Goal: Share content: Share content

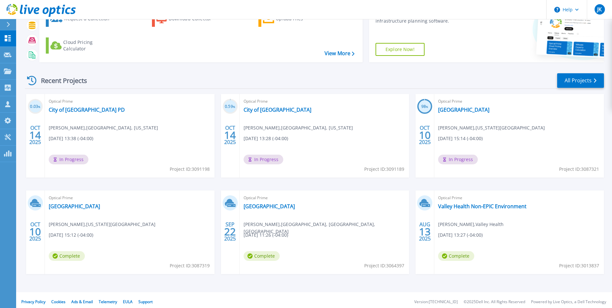
scroll to position [50, 0]
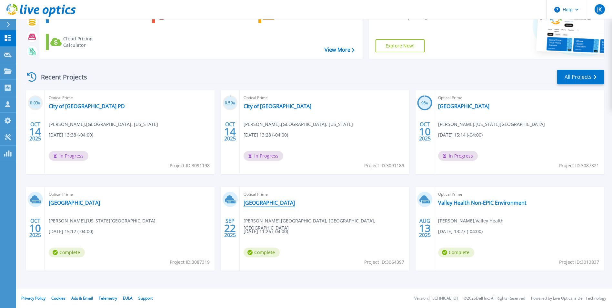
click at [268, 204] on link "[GEOGRAPHIC_DATA]" at bounding box center [268, 202] width 51 height 6
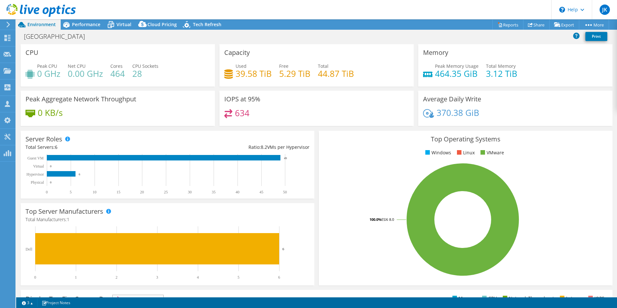
select select "USD"
click at [89, 25] on span "Performance" at bounding box center [86, 24] width 28 height 6
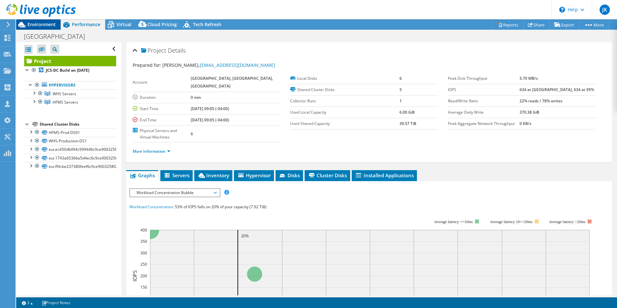
click at [36, 23] on span "Environment" at bounding box center [41, 24] width 28 height 6
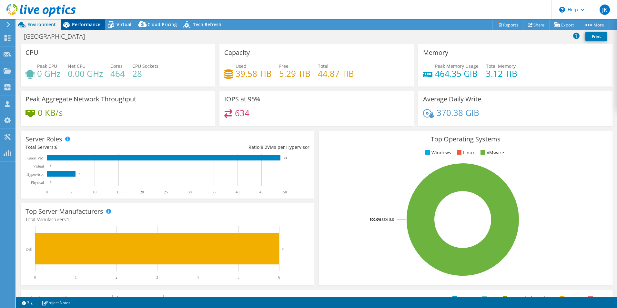
click at [81, 25] on span "Performance" at bounding box center [86, 24] width 28 height 6
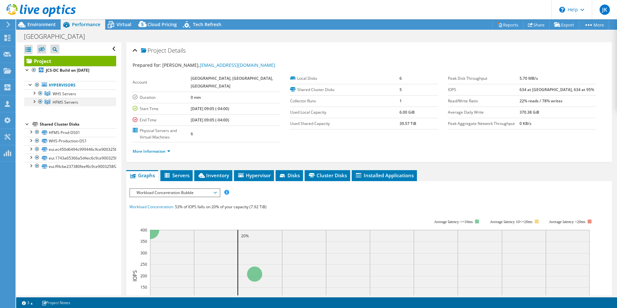
click at [34, 102] on div at bounding box center [34, 101] width 6 height 6
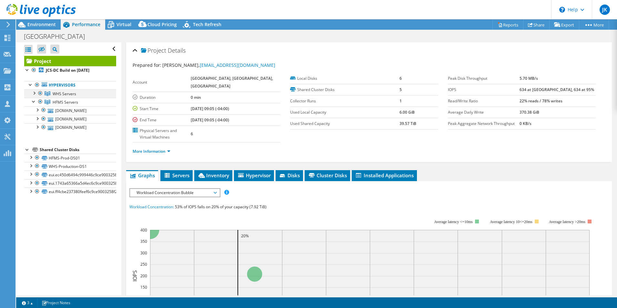
click at [34, 94] on div at bounding box center [34, 92] width 6 height 6
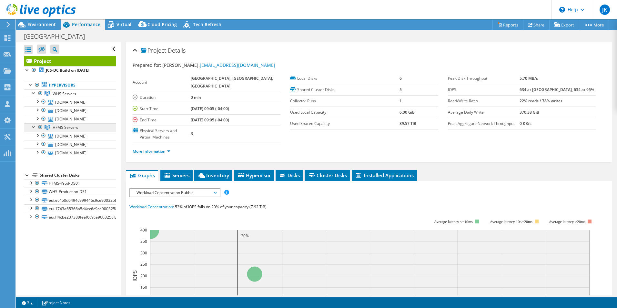
click at [72, 126] on span "HFMS Servers" at bounding box center [65, 126] width 25 height 5
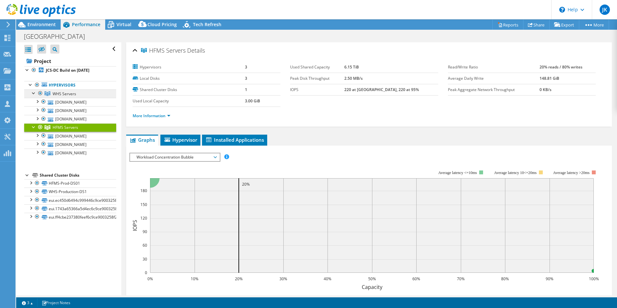
click at [71, 94] on span "WHS Servers" at bounding box center [65, 93] width 24 height 5
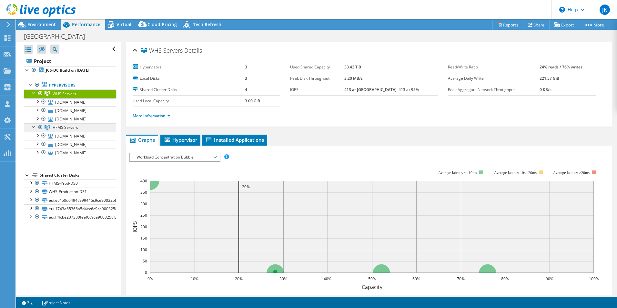
click at [74, 130] on span "HFMS Servers" at bounding box center [65, 126] width 25 height 5
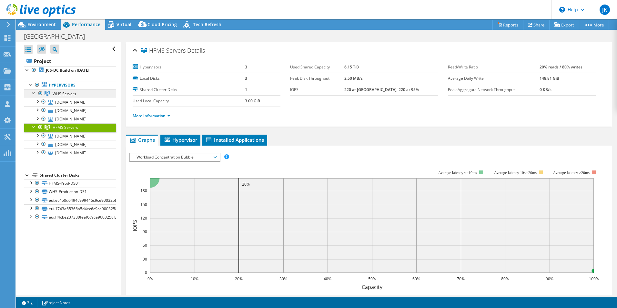
click at [75, 92] on span "WHS Servers" at bounding box center [65, 93] width 24 height 5
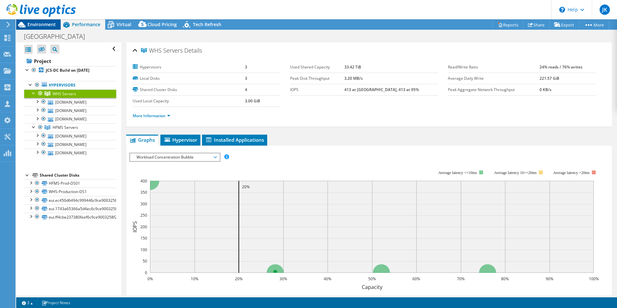
click at [44, 24] on span "Environment" at bounding box center [41, 24] width 28 height 6
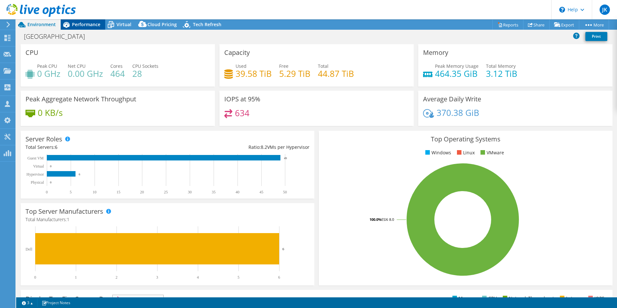
click at [85, 28] on div "Performance" at bounding box center [83, 24] width 45 height 10
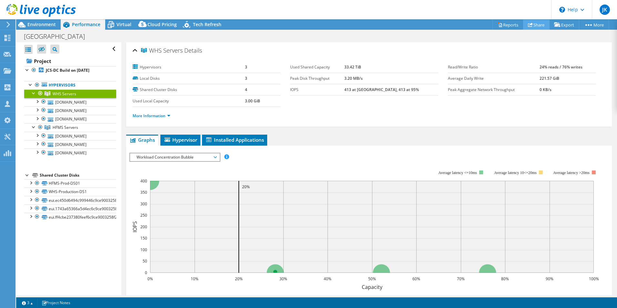
click at [535, 25] on link "Share" at bounding box center [536, 25] width 26 height 10
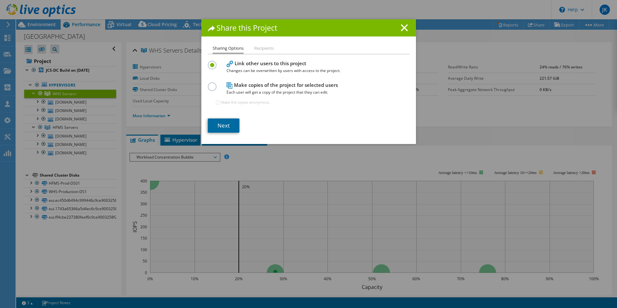
click at [215, 128] on link "Next" at bounding box center [224, 125] width 32 height 14
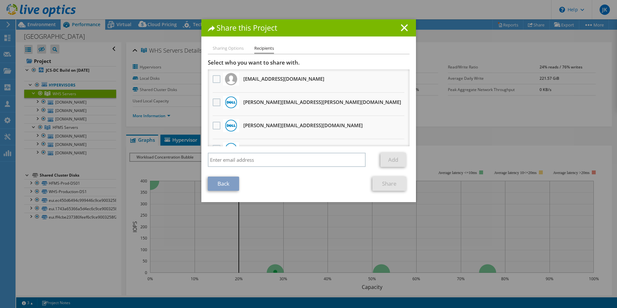
click at [213, 104] on label at bounding box center [217, 102] width 9 height 8
click at [0, 0] on input "checkbox" at bounding box center [0, 0] width 0 height 0
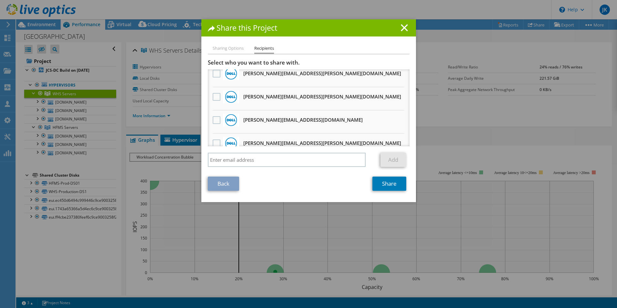
scroll to position [193, 0]
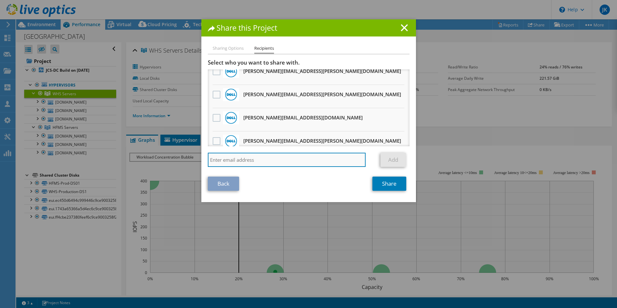
click at [242, 162] on input "search" at bounding box center [287, 160] width 158 height 14
paste input "[PERSON_NAME][EMAIL_ADDRESS][PERSON_NAME][DOMAIN_NAME]"
click at [297, 161] on input "[PERSON_NAME][EMAIL_ADDRESS][PERSON_NAME][DOMAIN_NAME]" at bounding box center [287, 160] width 158 height 14
type input "[PERSON_NAME][EMAIL_ADDRESS][PERSON_NAME][DOMAIN_NAME]"
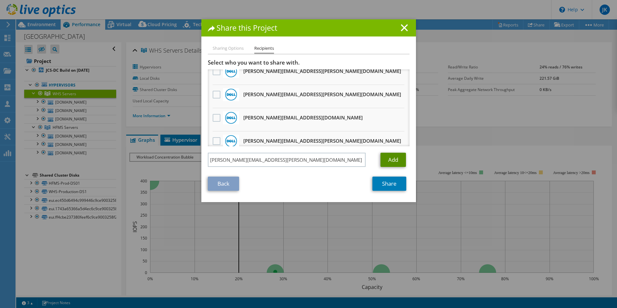
click at [385, 161] on link "Add" at bounding box center [392, 160] width 25 height 14
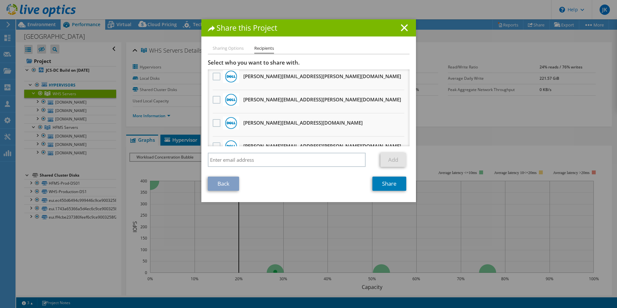
scroll to position [249, 0]
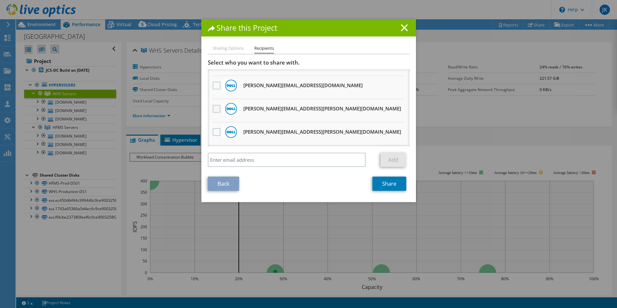
click at [214, 109] on label at bounding box center [217, 109] width 9 height 8
click at [0, 0] on input "checkbox" at bounding box center [0, 0] width 0 height 0
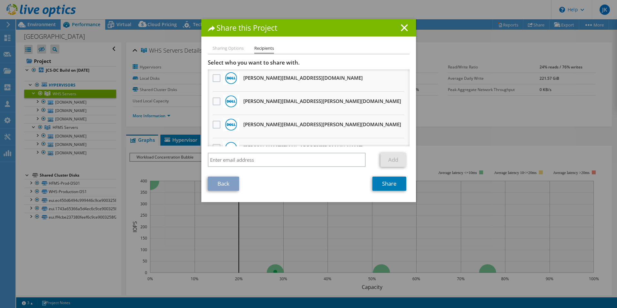
scroll to position [258, 0]
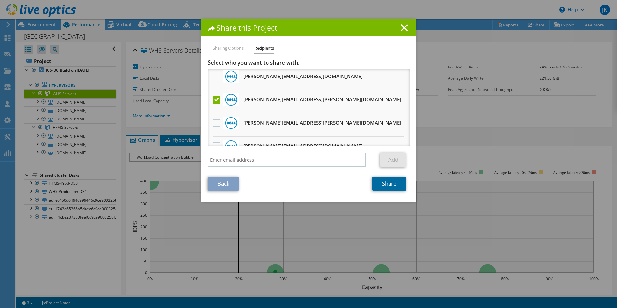
click at [381, 188] on link "Share" at bounding box center [389, 183] width 34 height 14
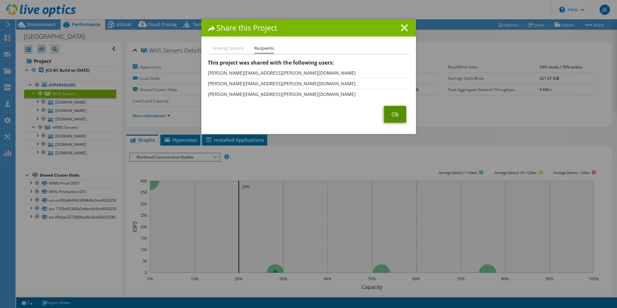
click at [392, 113] on link "Ok" at bounding box center [395, 114] width 22 height 17
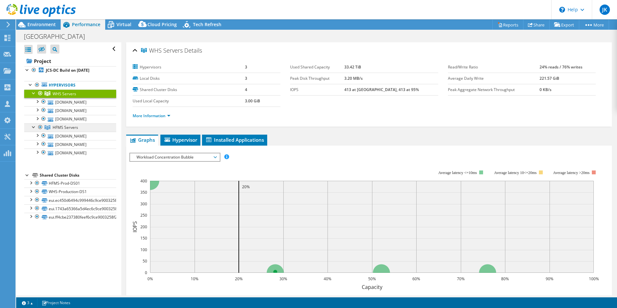
click at [77, 129] on span "HFMS Servers" at bounding box center [65, 126] width 25 height 5
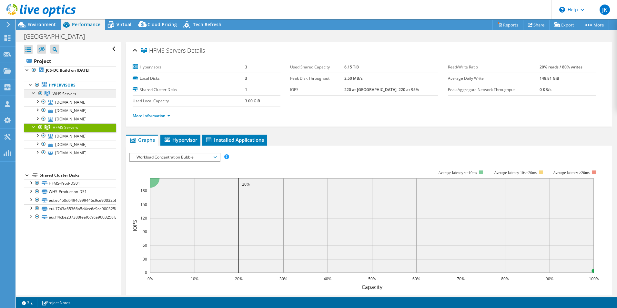
click at [80, 94] on link "WHS Servers" at bounding box center [70, 93] width 92 height 8
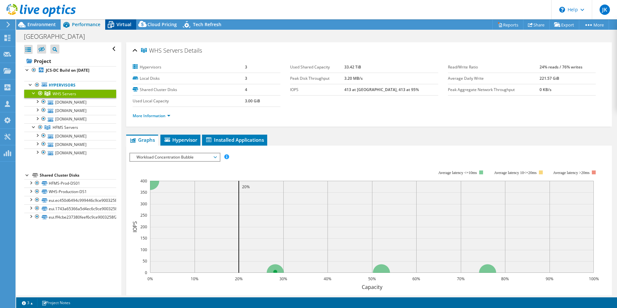
click at [120, 24] on span "Virtual" at bounding box center [123, 24] width 15 height 6
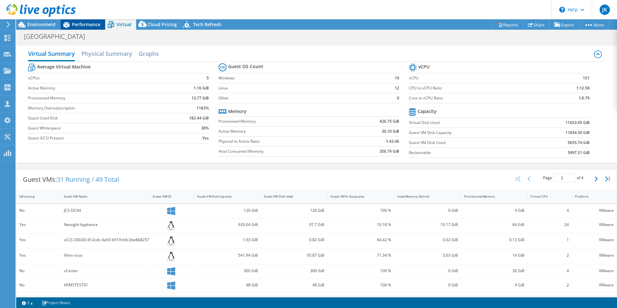
click at [85, 26] on span "Performance" at bounding box center [86, 24] width 28 height 6
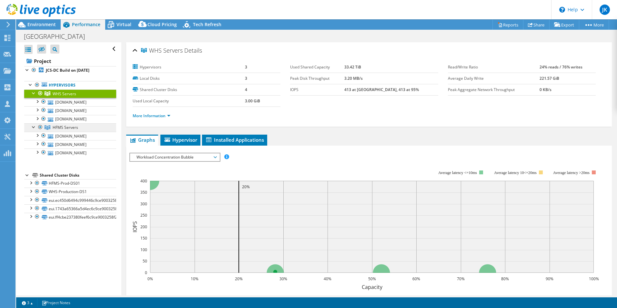
click at [69, 128] on span "HFMS Servers" at bounding box center [65, 126] width 25 height 5
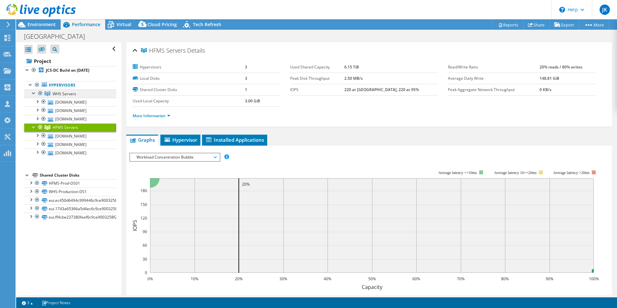
click at [64, 93] on span "WHS Servers" at bounding box center [65, 93] width 24 height 5
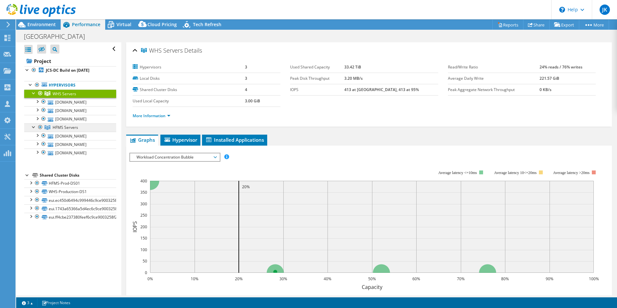
click at [63, 126] on span "HFMS Servers" at bounding box center [65, 126] width 25 height 5
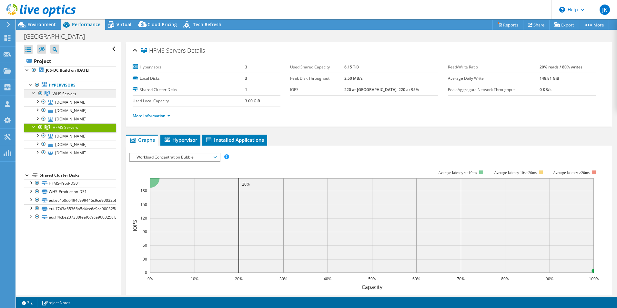
click at [69, 94] on span "WHS Servers" at bounding box center [65, 93] width 24 height 5
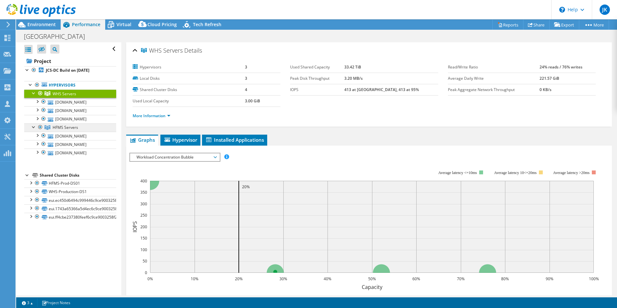
click at [70, 128] on span "HFMS Servers" at bounding box center [65, 126] width 25 height 5
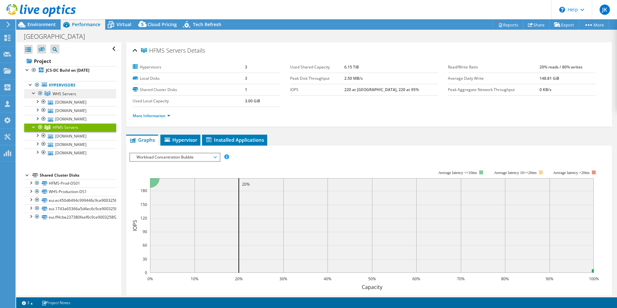
click at [74, 94] on span "WHS Servers" at bounding box center [65, 93] width 24 height 5
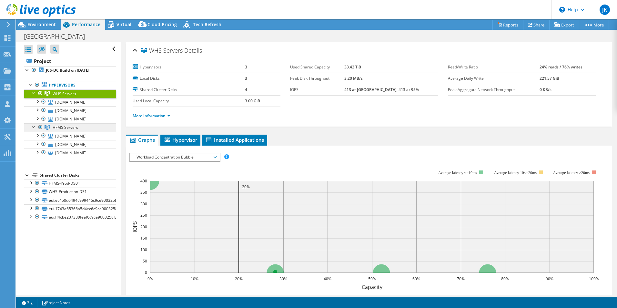
click at [63, 127] on span "HFMS Servers" at bounding box center [65, 126] width 25 height 5
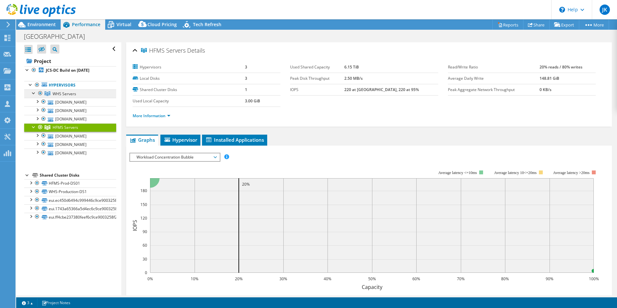
click at [74, 94] on span "WHS Servers" at bounding box center [65, 93] width 24 height 5
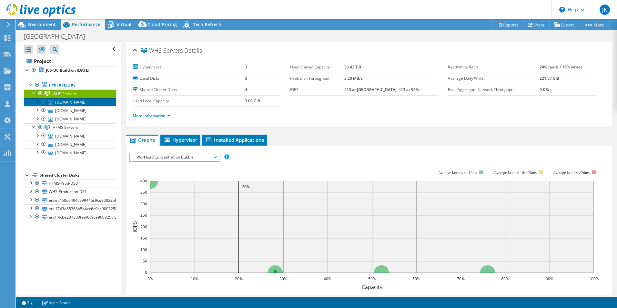
click at [74, 99] on link "[DOMAIN_NAME]" at bounding box center [70, 102] width 92 height 8
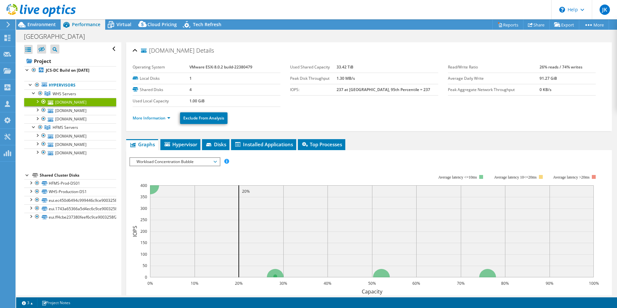
click at [36, 102] on div at bounding box center [37, 101] width 6 height 6
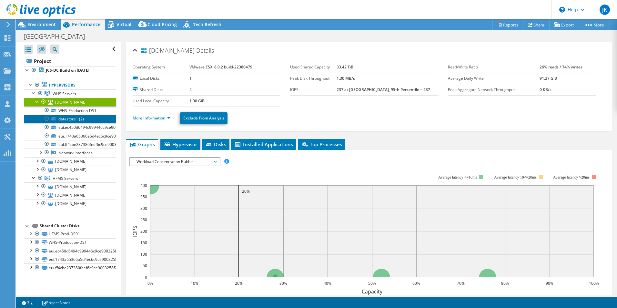
click at [64, 118] on link "datastore1 (2)" at bounding box center [70, 119] width 92 height 8
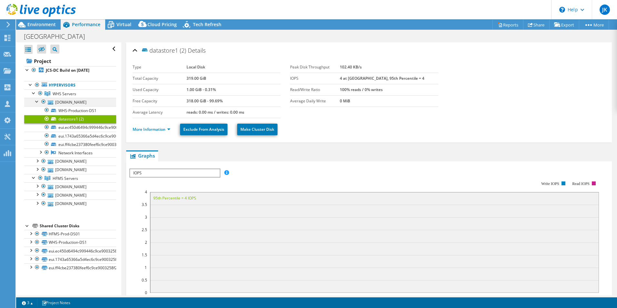
click at [37, 103] on div at bounding box center [37, 101] width 6 height 6
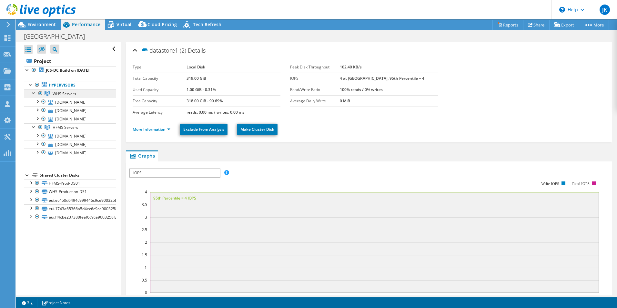
click at [53, 96] on span "WHS Servers" at bounding box center [65, 93] width 24 height 5
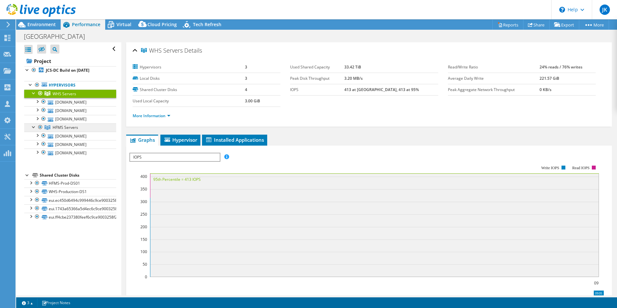
click at [71, 129] on span "HFMS Servers" at bounding box center [65, 126] width 25 height 5
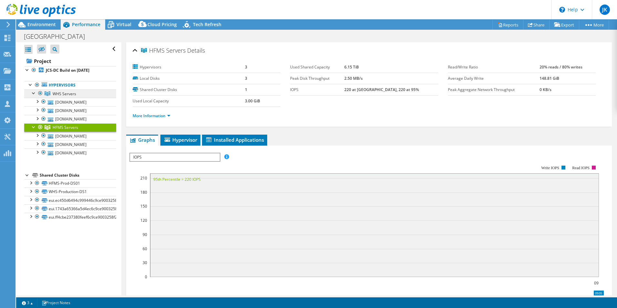
click at [65, 95] on span "WHS Servers" at bounding box center [65, 93] width 24 height 5
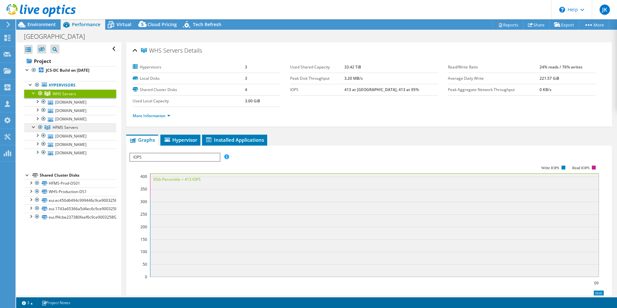
click at [62, 127] on span "HFMS Servers" at bounding box center [65, 126] width 25 height 5
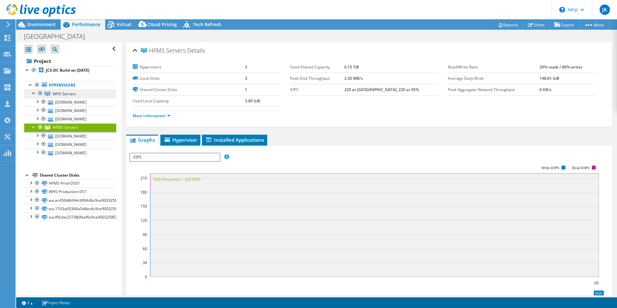
click at [69, 93] on span "WHS Servers" at bounding box center [65, 93] width 24 height 5
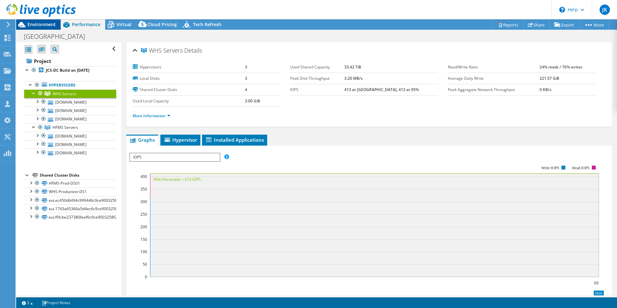
click at [31, 23] on span "Environment" at bounding box center [41, 24] width 28 height 6
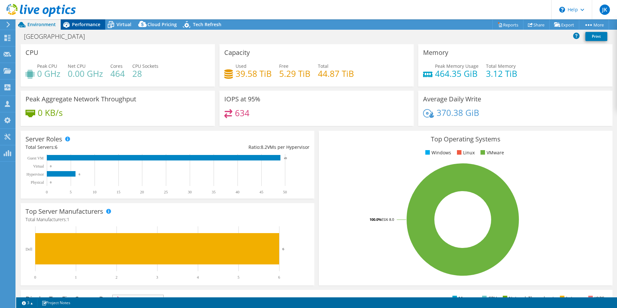
click at [81, 19] on div "Performance" at bounding box center [83, 24] width 45 height 10
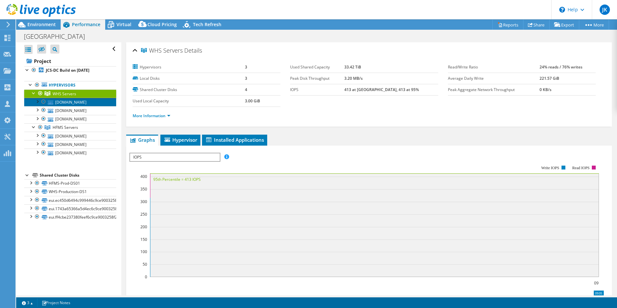
click at [85, 106] on link "[DOMAIN_NAME]" at bounding box center [70, 102] width 92 height 8
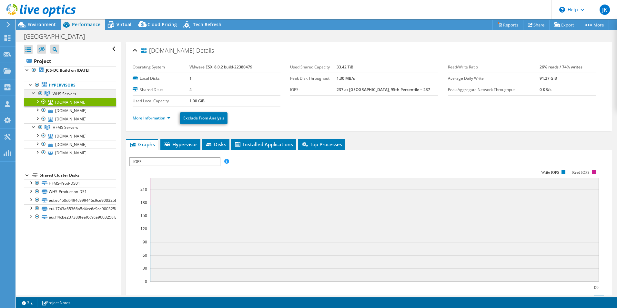
click at [79, 94] on link "WHS Servers" at bounding box center [70, 93] width 92 height 8
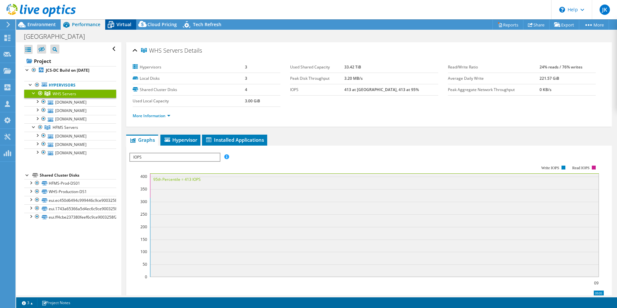
click at [123, 25] on span "Virtual" at bounding box center [123, 24] width 15 height 6
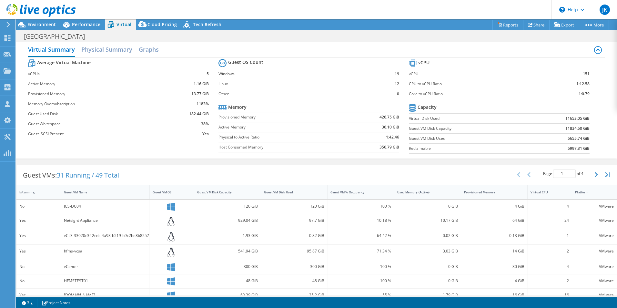
scroll to position [0, 0]
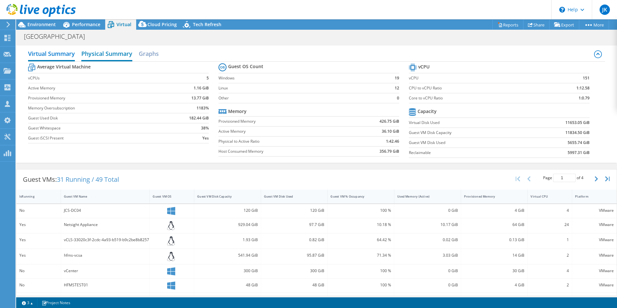
click at [122, 56] on h2 "Physical Summary" at bounding box center [106, 54] width 51 height 14
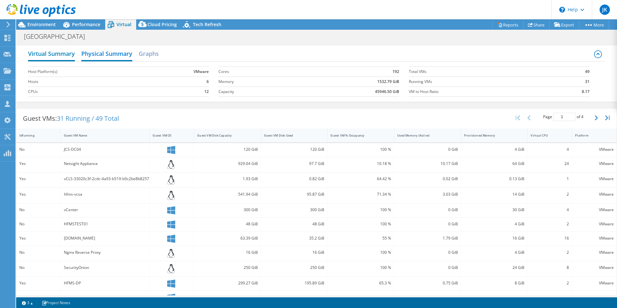
click at [44, 53] on h2 "Virtual Summary" at bounding box center [51, 54] width 47 height 14
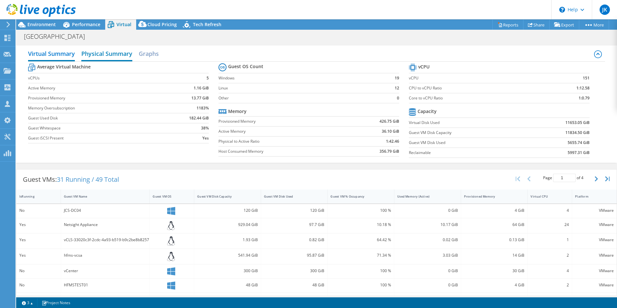
click at [103, 54] on h2 "Physical Summary" at bounding box center [106, 54] width 51 height 14
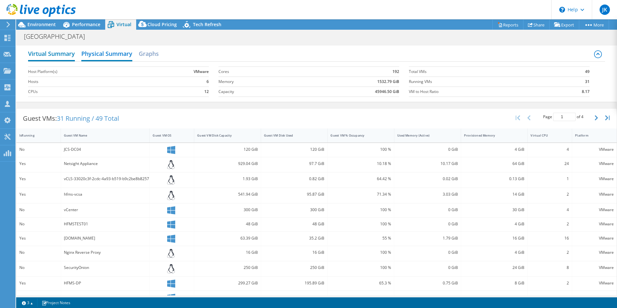
click at [50, 55] on h2 "Virtual Summary" at bounding box center [51, 54] width 47 height 14
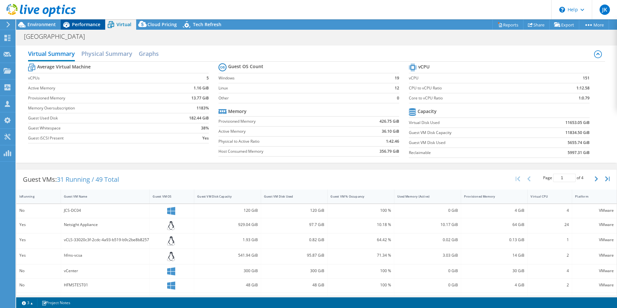
click at [80, 29] on div "Performance" at bounding box center [83, 24] width 45 height 10
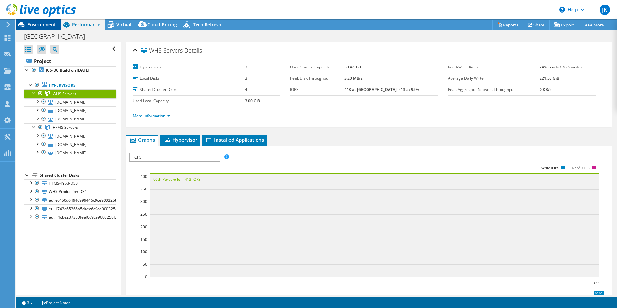
click at [37, 29] on div "Environment" at bounding box center [38, 24] width 45 height 10
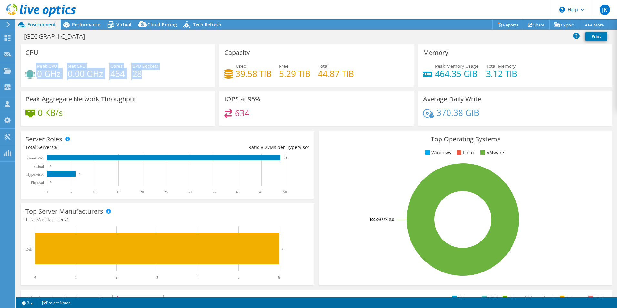
drag, startPoint x: 147, startPoint y: 73, endPoint x: 24, endPoint y: 68, distance: 123.6
click at [24, 68] on div "CPU Peak CPU 0 GHz Net CPU 0.00 GHz Cores 464 CPU Sockets 28" at bounding box center [118, 65] width 194 height 42
click at [174, 71] on div "Peak CPU 0 GHz Net CPU 0.00 GHz Cores 464 CPU Sockets 28" at bounding box center [117, 73] width 184 height 21
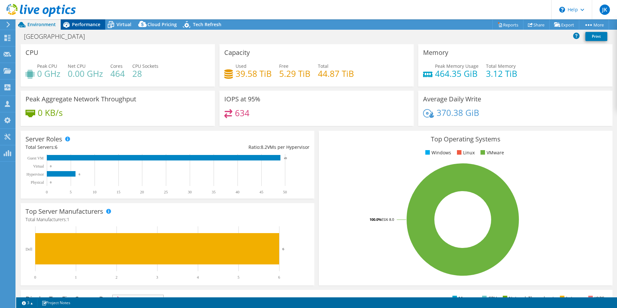
click at [81, 23] on span "Performance" at bounding box center [86, 24] width 28 height 6
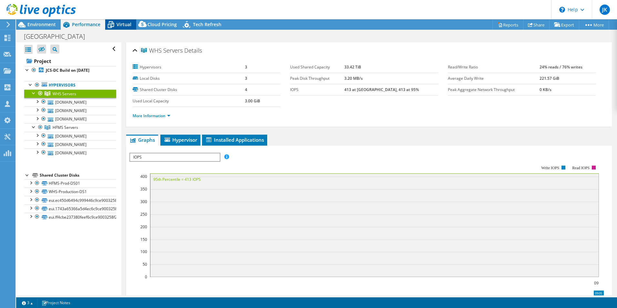
click at [121, 27] on span "Virtual" at bounding box center [123, 24] width 15 height 6
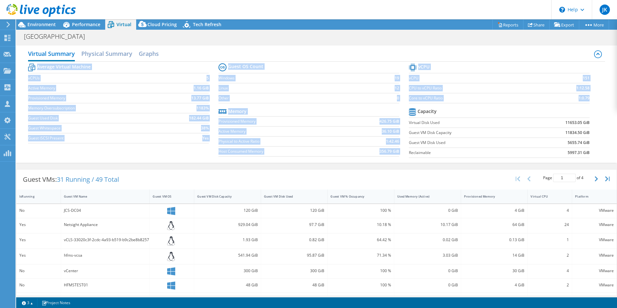
drag, startPoint x: 587, startPoint y: 152, endPoint x: 103, endPoint y: 66, distance: 491.6
click at [103, 66] on div "Average Virtual Machine vCPUs 5 Active Memory 1.16 GiB Provisioned Memory 13.77…" at bounding box center [316, 111] width 577 height 99
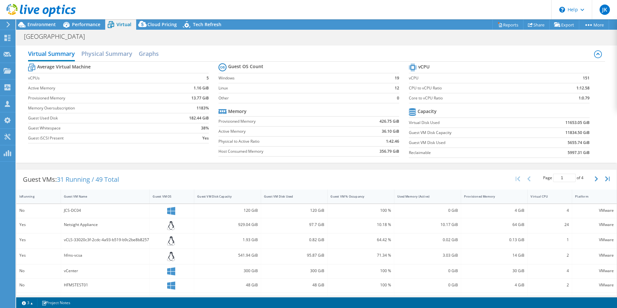
click at [112, 166] on div "Guest VMs: 31 Running / 49 Total Page 1 of 4 5 rows 10 rows 20 rows 25 rows 50 …" at bounding box center [316, 296] width 600 height 261
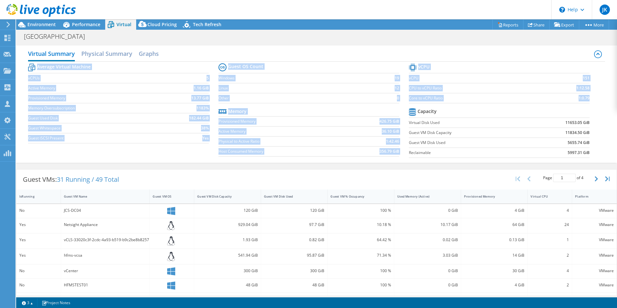
drag, startPoint x: 589, startPoint y: 151, endPoint x: 22, endPoint y: 66, distance: 573.5
click at [22, 66] on div "Virtual Summary Physical Summary Graphs Average Virtual Machine vCPUs 5 Active …" at bounding box center [316, 103] width 600 height 117
click at [490, 160] on section "vCPU vCPU 151 CPU to vCPU Ratio 1:12.58 Core to vCPU Ratio 1:0.79 Capacity Virt…" at bounding box center [504, 111] width 190 height 99
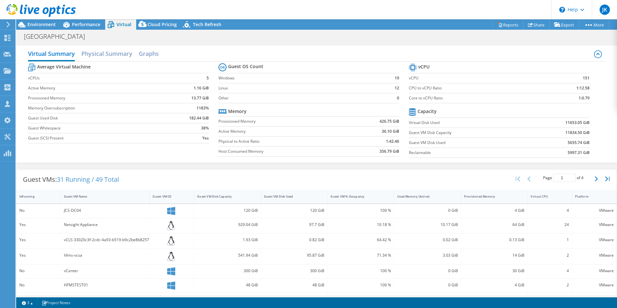
click at [295, 39] on div "[GEOGRAPHIC_DATA] Print" at bounding box center [316, 36] width 600 height 12
click at [39, 23] on span "Environment" at bounding box center [41, 24] width 28 height 6
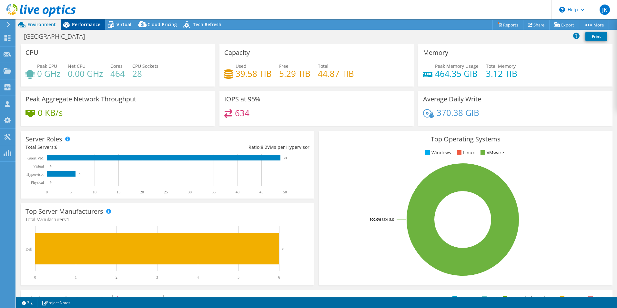
click at [89, 27] on span "Performance" at bounding box center [86, 24] width 28 height 6
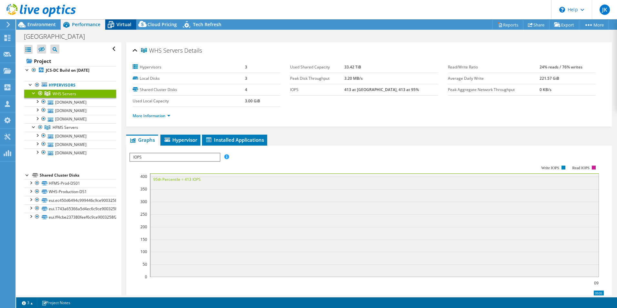
click at [122, 23] on span "Virtual" at bounding box center [123, 24] width 15 height 6
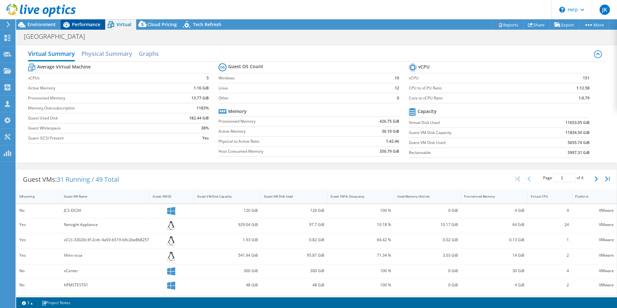
click at [83, 25] on span "Performance" at bounding box center [86, 24] width 28 height 6
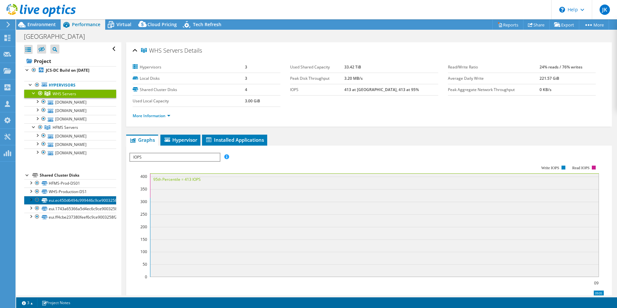
click at [76, 201] on link "eui.ec450d6494c999446c9ce9003258f216" at bounding box center [70, 200] width 92 height 8
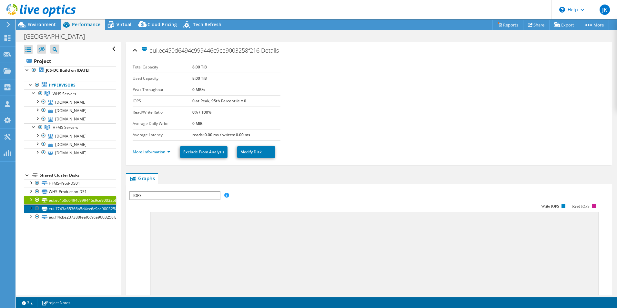
click at [75, 209] on link "eui.1743a65366a5d4ec6c9ce9003258f216" at bounding box center [70, 208] width 92 height 8
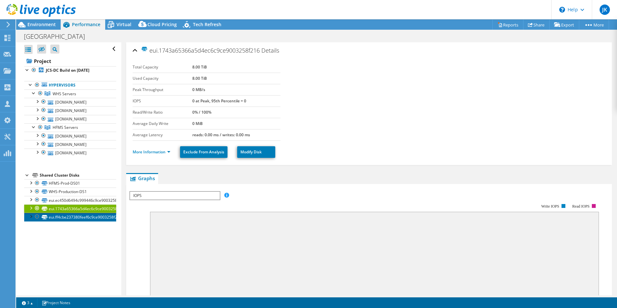
click at [75, 217] on link "eui.ff4cbe237380feef6c9ce9003258f216" at bounding box center [70, 217] width 92 height 8
click at [78, 206] on link "eui.1743a65366a5d4ec6c9ce9003258f216" at bounding box center [70, 208] width 92 height 8
click at [79, 201] on link "eui.ec450d6494c999446c9ce9003258f216" at bounding box center [70, 200] width 92 height 8
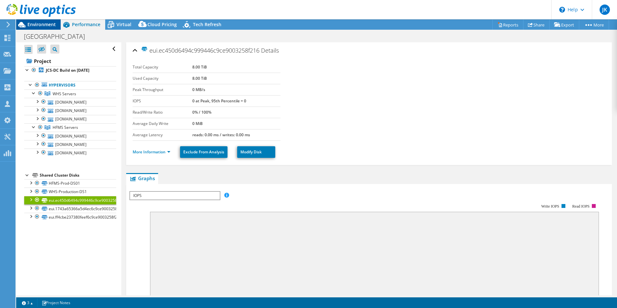
click at [41, 23] on span "Environment" at bounding box center [41, 24] width 28 height 6
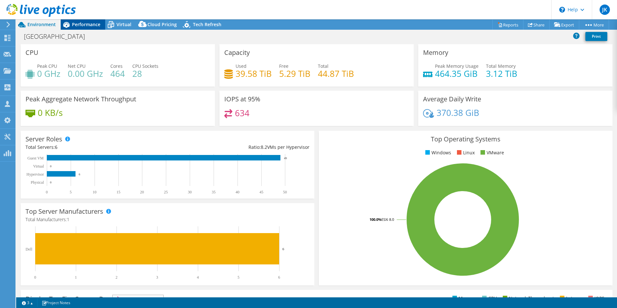
click at [83, 28] on div "Performance" at bounding box center [83, 24] width 45 height 10
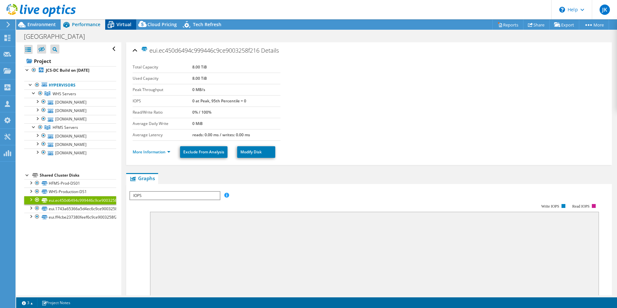
click at [116, 24] on icon at bounding box center [110, 24] width 11 height 11
